Goal: Go to known website: Access a specific website the user already knows

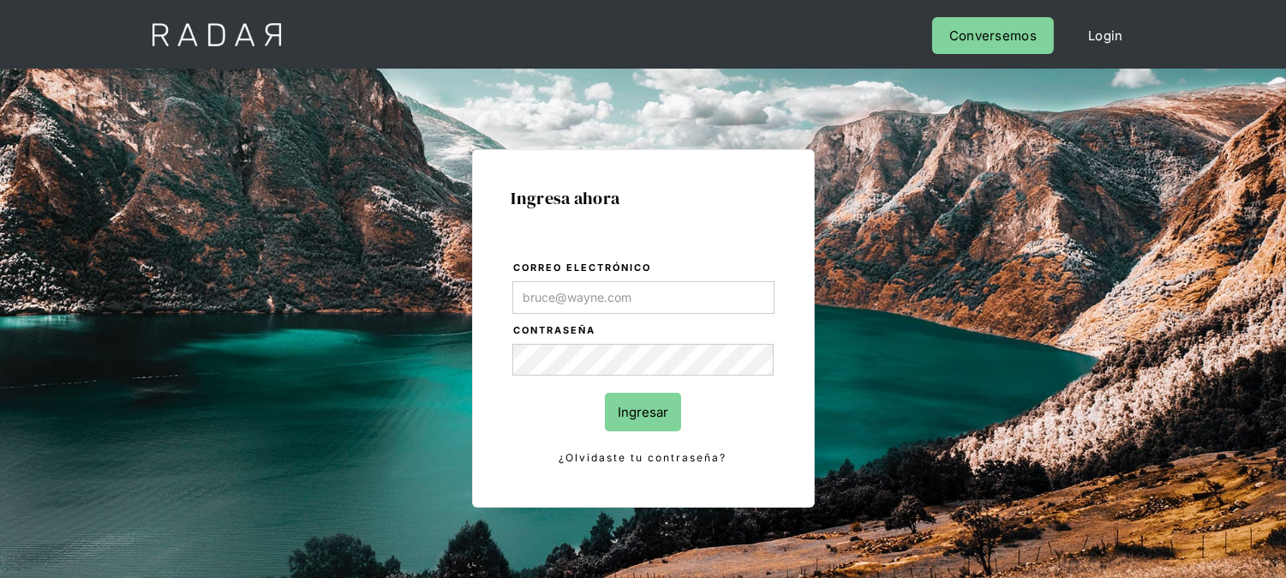
type input "[EMAIL_ADDRESS][DOMAIN_NAME]"
click at [644, 416] on input "Ingresar" at bounding box center [643, 411] width 76 height 39
